Goal: Information Seeking & Learning: Check status

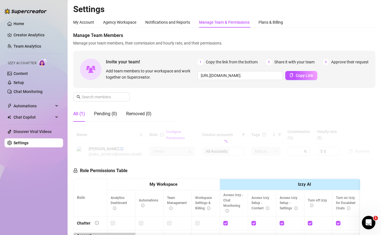
click at [36, 41] on ul "Home Creator Analytics Team Analytics Izzy AI Chatter Content Setup Chat Monito…" at bounding box center [34, 83] width 59 height 133
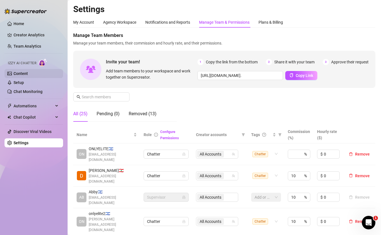
click at [28, 71] on link "Content" at bounding box center [21, 73] width 14 height 5
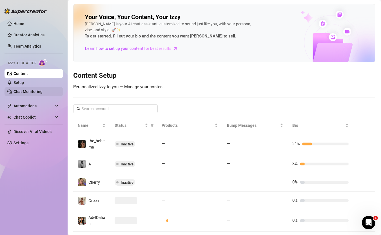
click at [42, 89] on link "Chat Monitoring" at bounding box center [28, 91] width 29 height 5
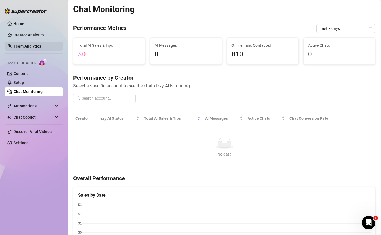
click at [32, 44] on link "Team Analytics" at bounding box center [28, 46] width 28 height 5
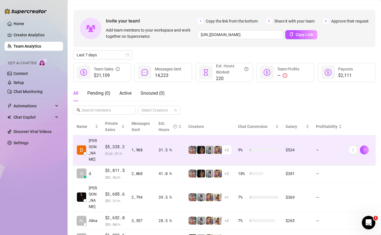
scroll to position [17, 0]
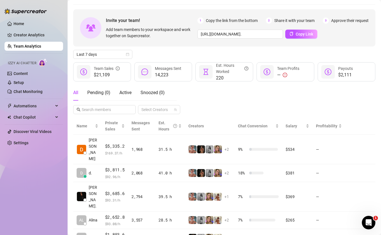
click at [121, 59] on div "Invite your team! Add team members to your workspace and work together on Super…" at bounding box center [224, 179] width 302 height 341
click at [121, 54] on span "Last 7 days" at bounding box center [103, 54] width 52 height 8
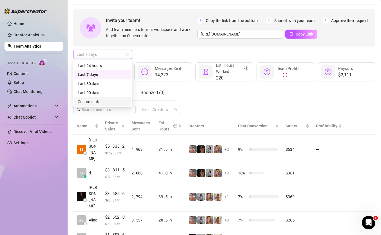
click at [115, 100] on div "Custom date" at bounding box center [103, 101] width 50 height 6
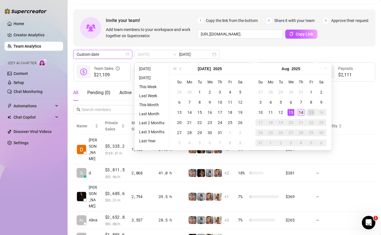
type input "[DATE]"
click at [299, 111] on div "14" at bounding box center [300, 112] width 7 height 7
type input "[DATE]"
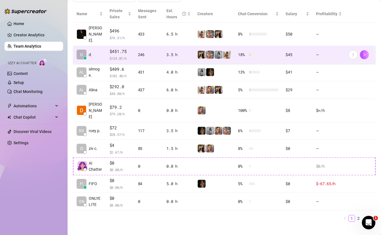
scroll to position [131, 0]
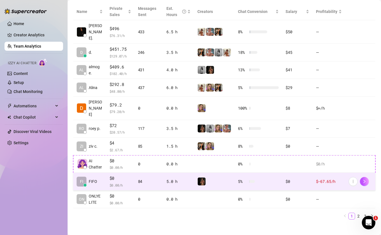
click at [185, 172] on td "5.0 h" at bounding box center [178, 181] width 31 height 18
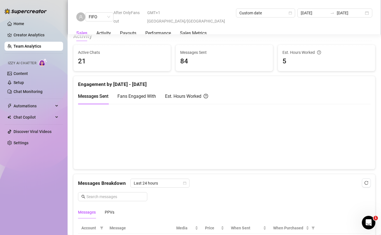
scroll to position [210, 0]
